Goal: Task Accomplishment & Management: Manage account settings

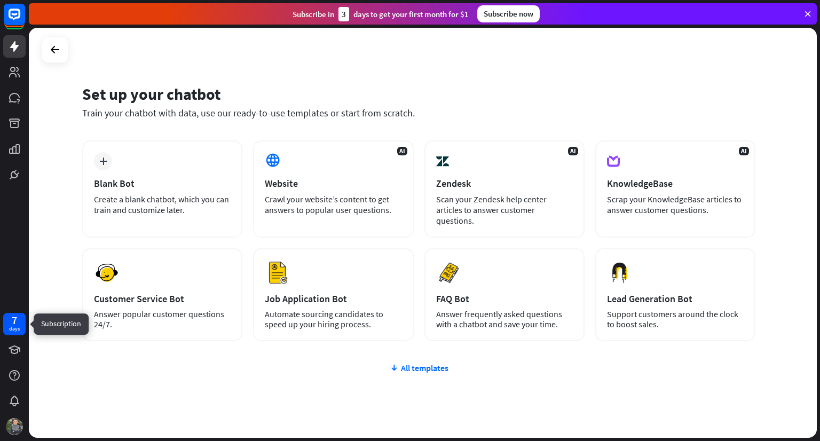
click at [13, 321] on div "7" at bounding box center [14, 321] width 5 height 10
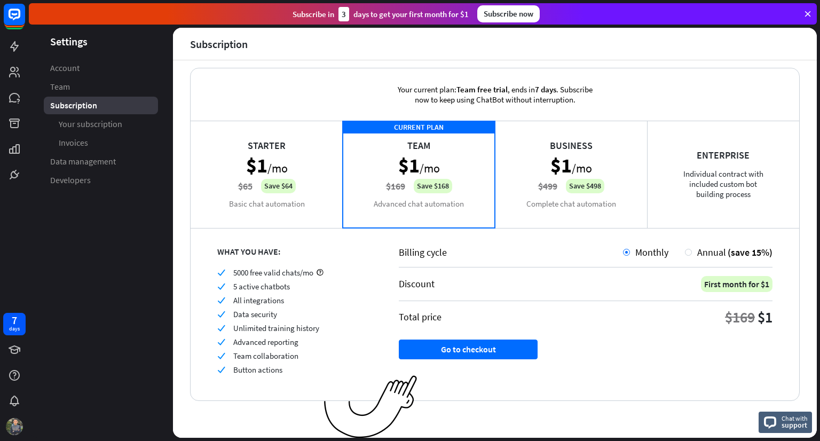
scroll to position [10, 0]
click at [104, 128] on span "Your subscription" at bounding box center [91, 124] width 64 height 11
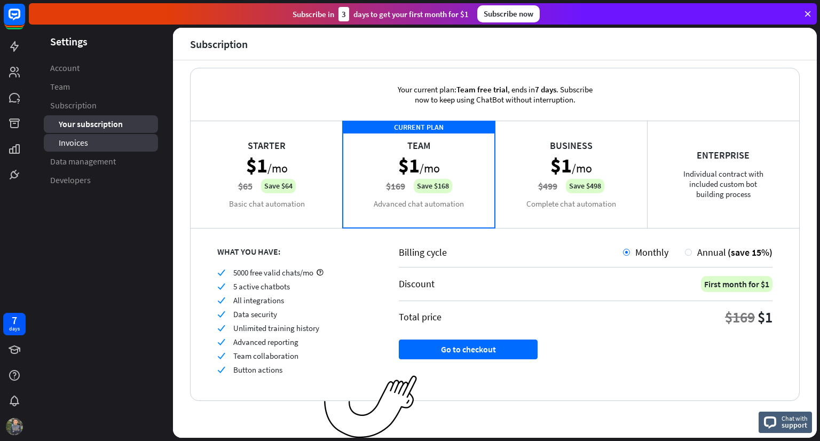
click at [98, 146] on link "Invoices" at bounding box center [101, 143] width 114 height 18
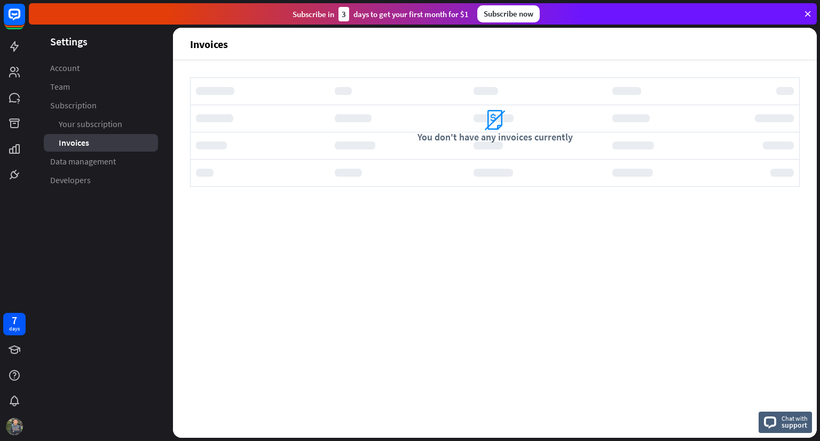
click at [498, 15] on div "Subscribe now" at bounding box center [508, 13] width 62 height 17
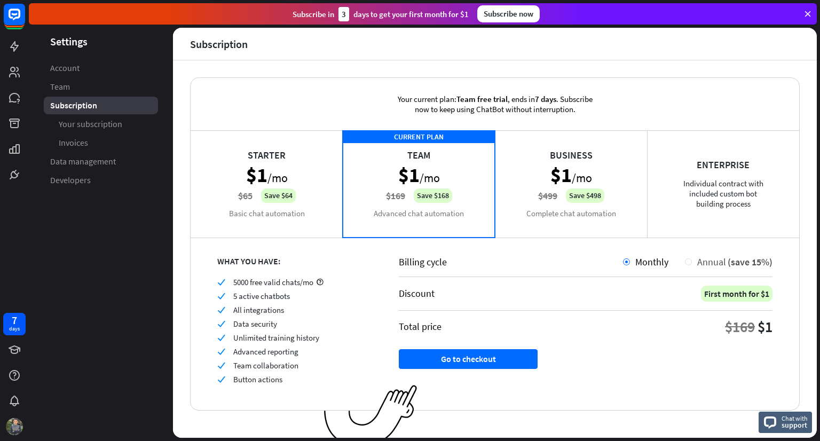
click at [692, 256] on div "Annual (save 15%)" at bounding box center [732, 262] width 81 height 12
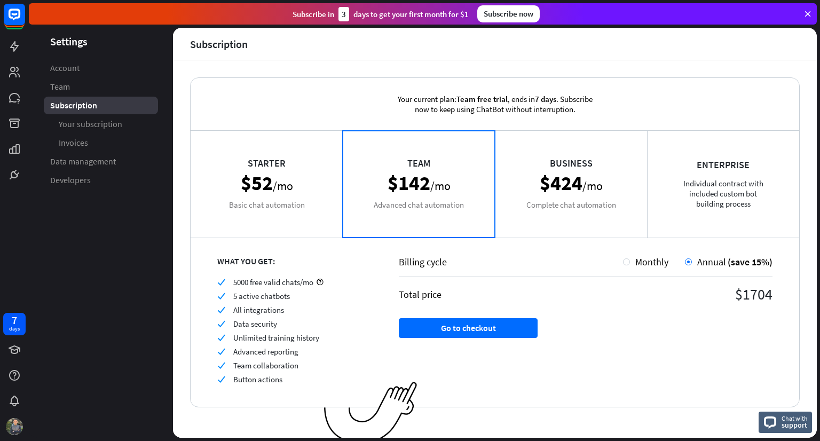
click at [183, 257] on div "Your current plan: Team free trial , ends [DATE] . Subscribe now to keep using …" at bounding box center [495, 249] width 644 height 378
click at [493, 109] on div "Your current plan: Team free trial , ends [DATE] . Subscribe now to keep using …" at bounding box center [495, 104] width 230 height 52
drag, startPoint x: 466, startPoint y: 103, endPoint x: 532, endPoint y: 88, distance: 68.5
click at [532, 88] on div "Your current plan: Team free trial , ends [DATE] . Subscribe now to keep using …" at bounding box center [495, 104] width 230 height 52
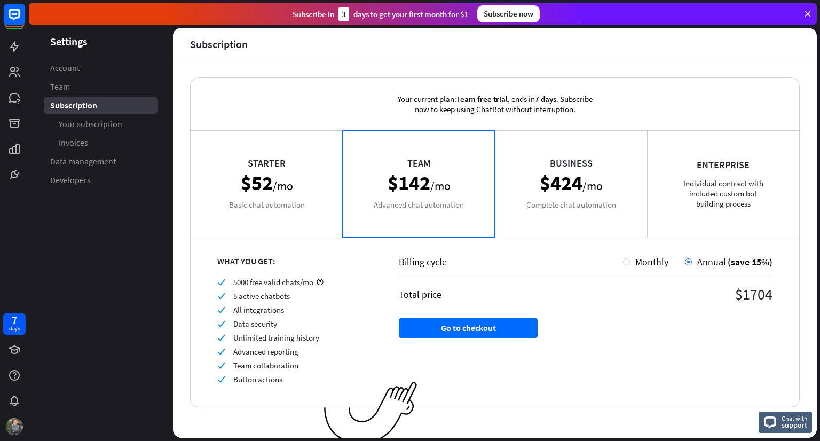
drag, startPoint x: 226, startPoint y: 292, endPoint x: 307, endPoint y: 321, distance: 85.1
click at [307, 321] on div "check 5000 free valid chats/mo check 5 active chatbots check All integrations c…" at bounding box center [294, 330] width 155 height 107
click at [307, 321] on div "check Data security" at bounding box center [294, 324] width 155 height 10
drag, startPoint x: 232, startPoint y: 311, endPoint x: 315, endPoint y: 373, distance: 103.8
click at [315, 373] on div "check 5000 free valid chats/mo check 5 active chatbots check All integrations c…" at bounding box center [294, 330] width 155 height 107
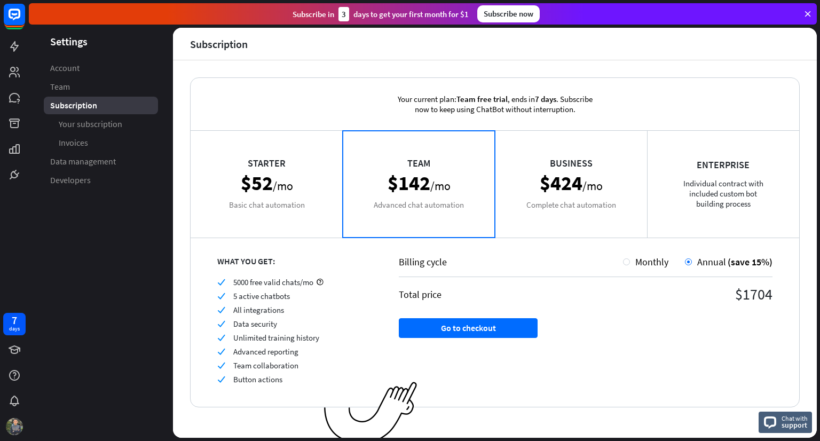
click at [315, 373] on div "check 5000 free valid chats/mo check 5 active chatbots check All integrations c…" at bounding box center [294, 330] width 155 height 107
drag, startPoint x: 238, startPoint y: 340, endPoint x: 287, endPoint y: 396, distance: 74.5
click at [287, 396] on div "WHAT YOU GET: check 5000 free valid chats/mo check 5 active chatbots check All …" at bounding box center [282, 322] width 182 height 170
drag, startPoint x: 295, startPoint y: 384, endPoint x: 220, endPoint y: 312, distance: 104.2
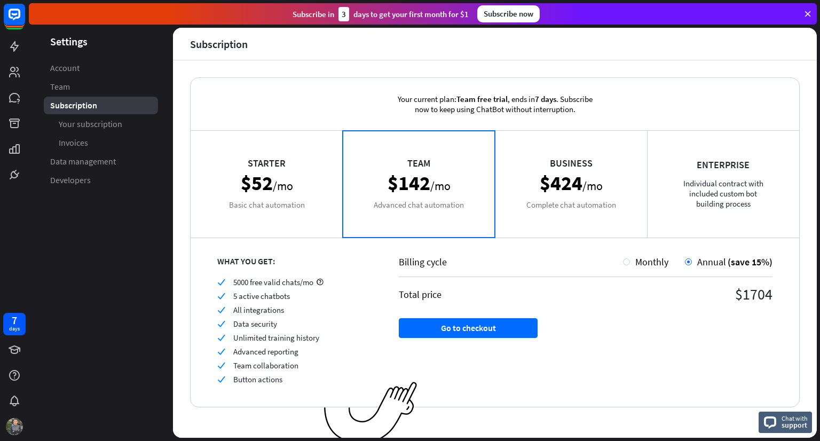
click at [220, 312] on div "WHAT YOU GET: check 5000 free valid chats/mo check 5 active chatbots check All …" at bounding box center [282, 322] width 182 height 170
click at [220, 312] on icon "check" at bounding box center [221, 310] width 8 height 8
click at [80, 135] on link "Invoices" at bounding box center [101, 143] width 114 height 18
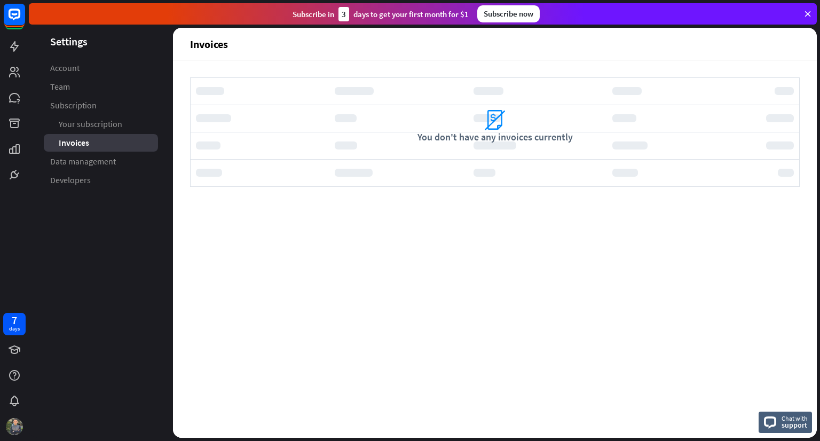
click at [85, 132] on link "Your subscription" at bounding box center [101, 124] width 114 height 18
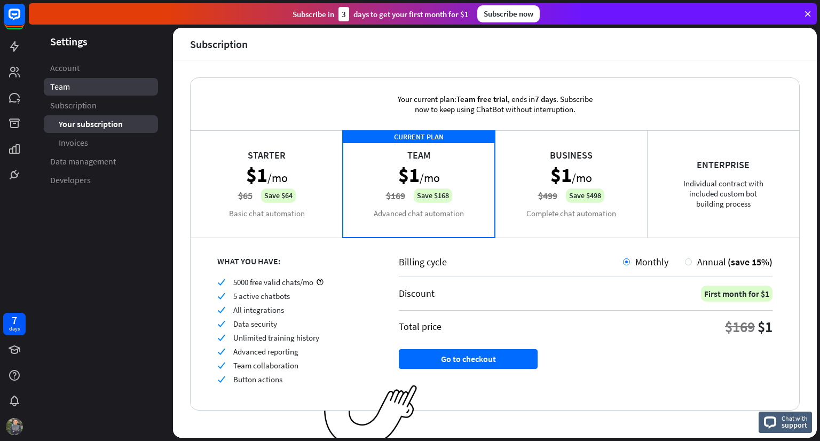
click at [89, 88] on link "Team" at bounding box center [101, 87] width 114 height 18
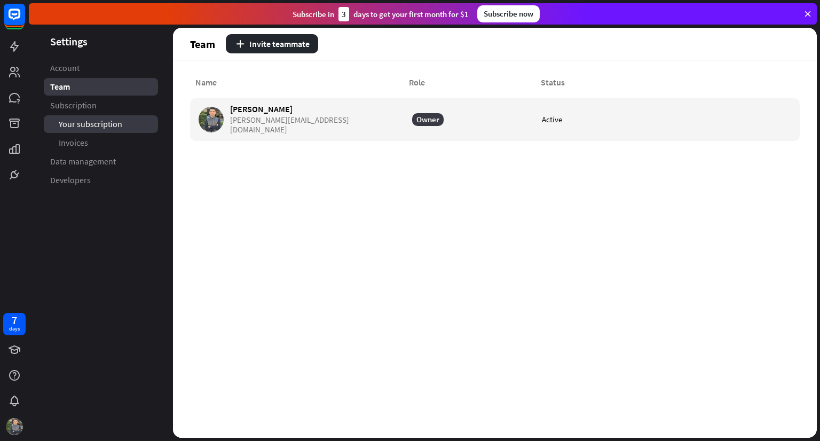
click at [70, 125] on span "Your subscription" at bounding box center [91, 124] width 64 height 11
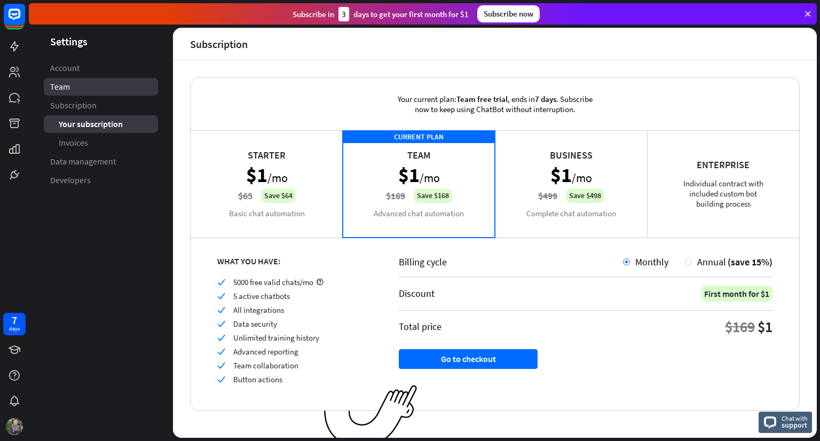
click at [80, 83] on link "Team" at bounding box center [101, 87] width 114 height 18
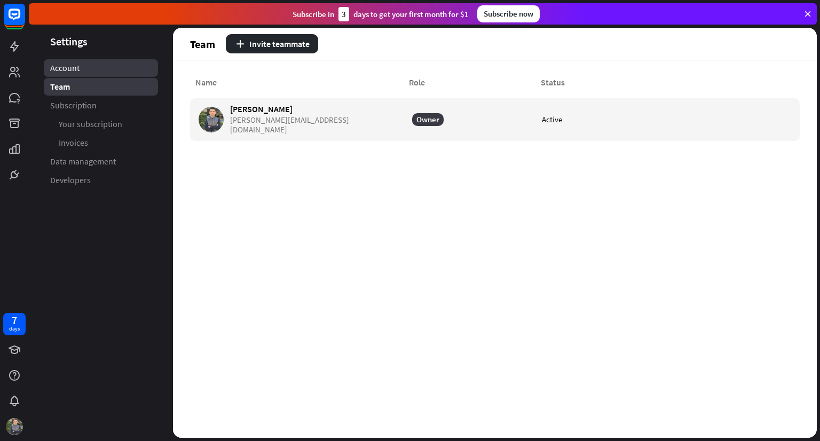
click at [83, 66] on link "Account" at bounding box center [101, 68] width 114 height 18
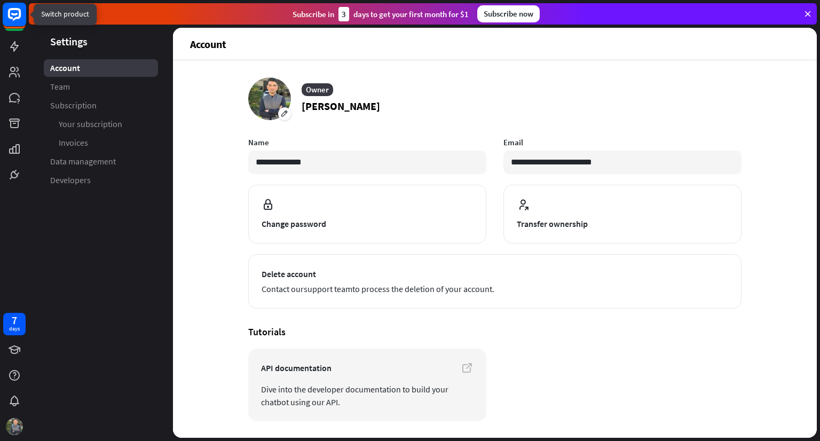
click at [17, 13] on icon at bounding box center [14, 14] width 6 height 3
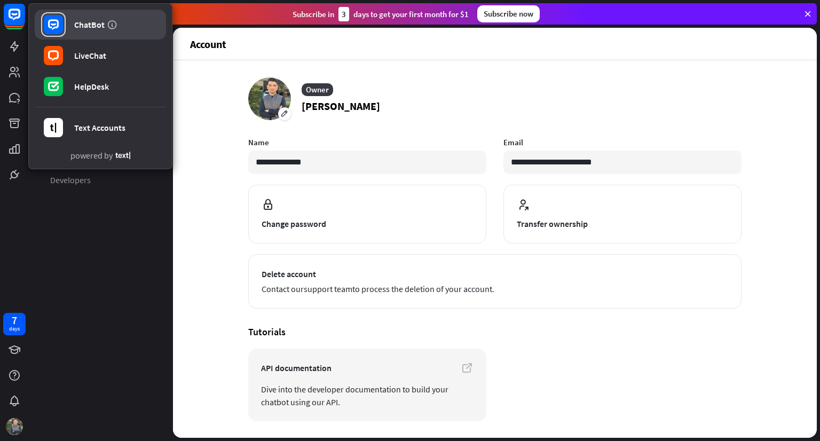
click at [89, 20] on div "ChatBot" at bounding box center [89, 24] width 30 height 11
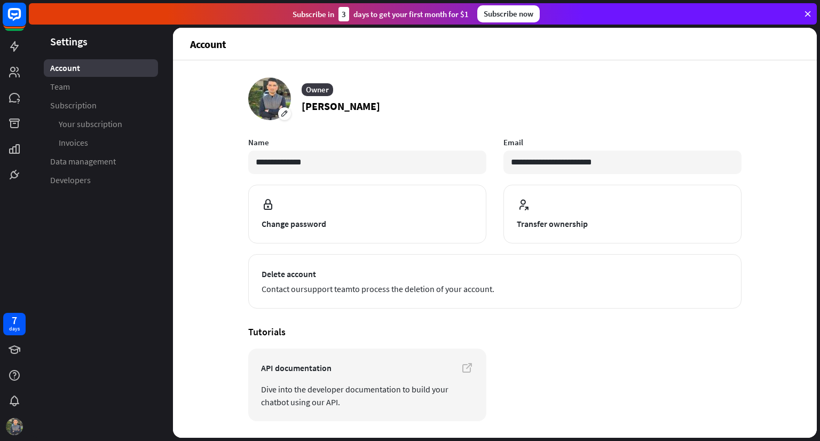
click at [13, 19] on rect at bounding box center [14, 14] width 23 height 23
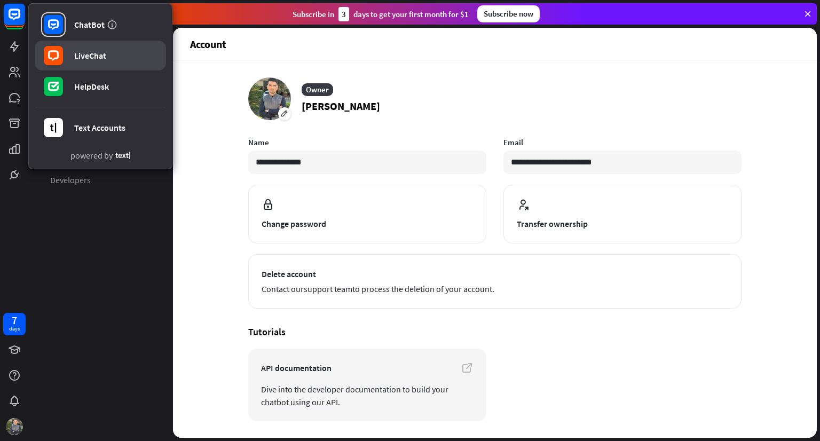
click at [96, 49] on link "LiveChat" at bounding box center [100, 56] width 131 height 30
